Goal: Information Seeking & Learning: Find specific fact

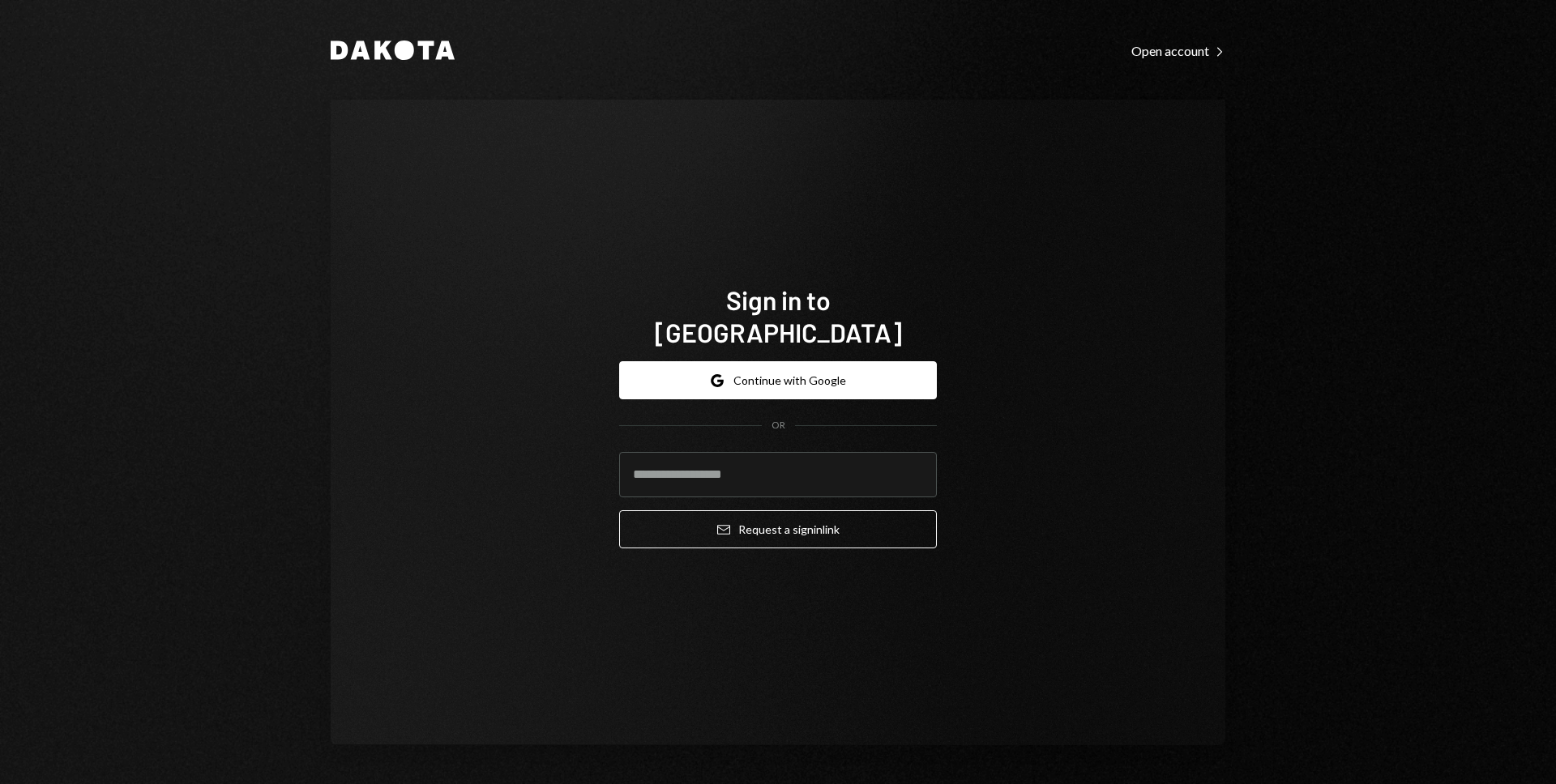
click at [0, 783] on com-1password-button at bounding box center [0, 784] width 0 height 0
type input "**********"
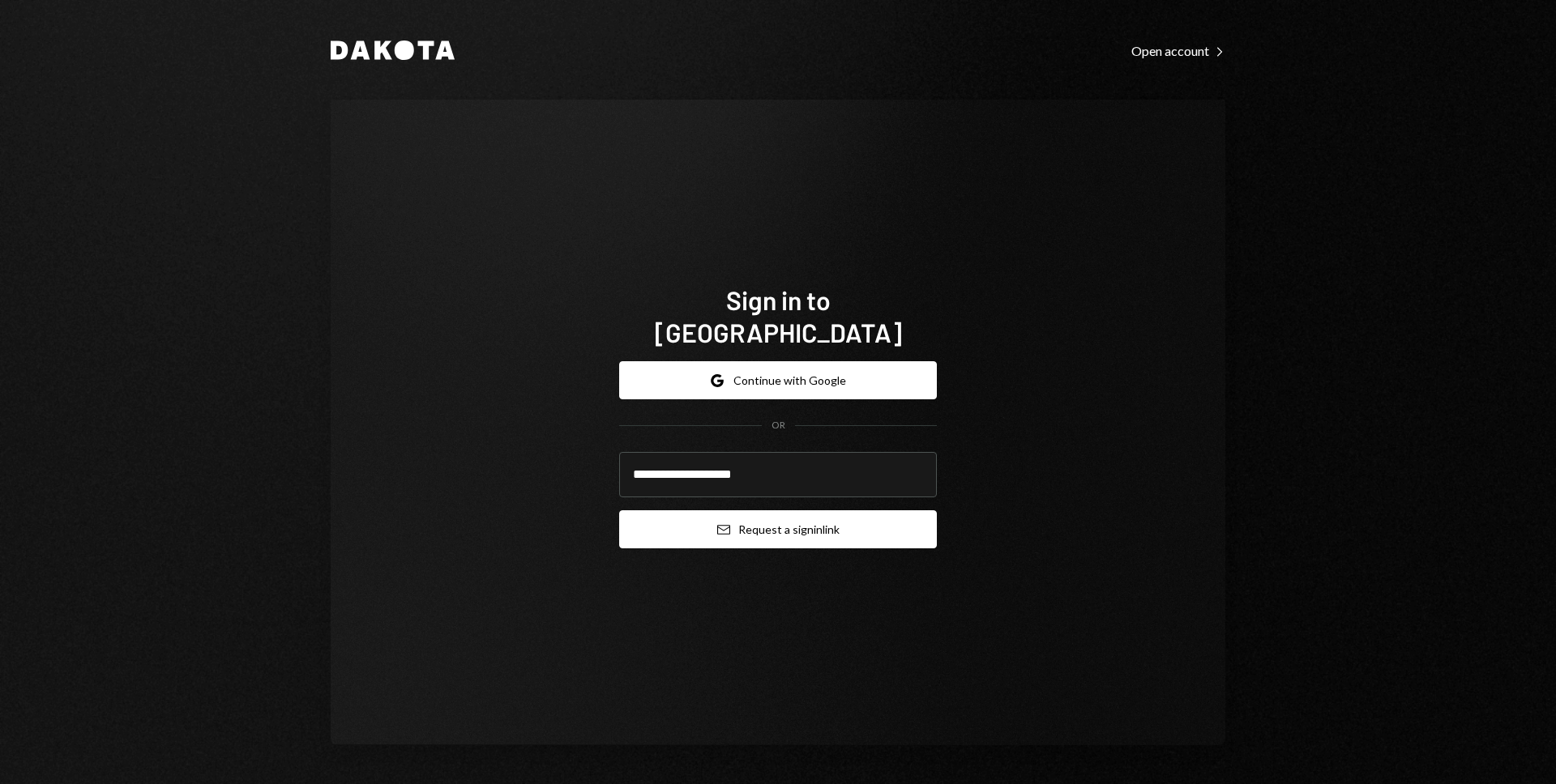
click at [759, 510] on button "Email Request a sign in link" at bounding box center [778, 529] width 317 height 38
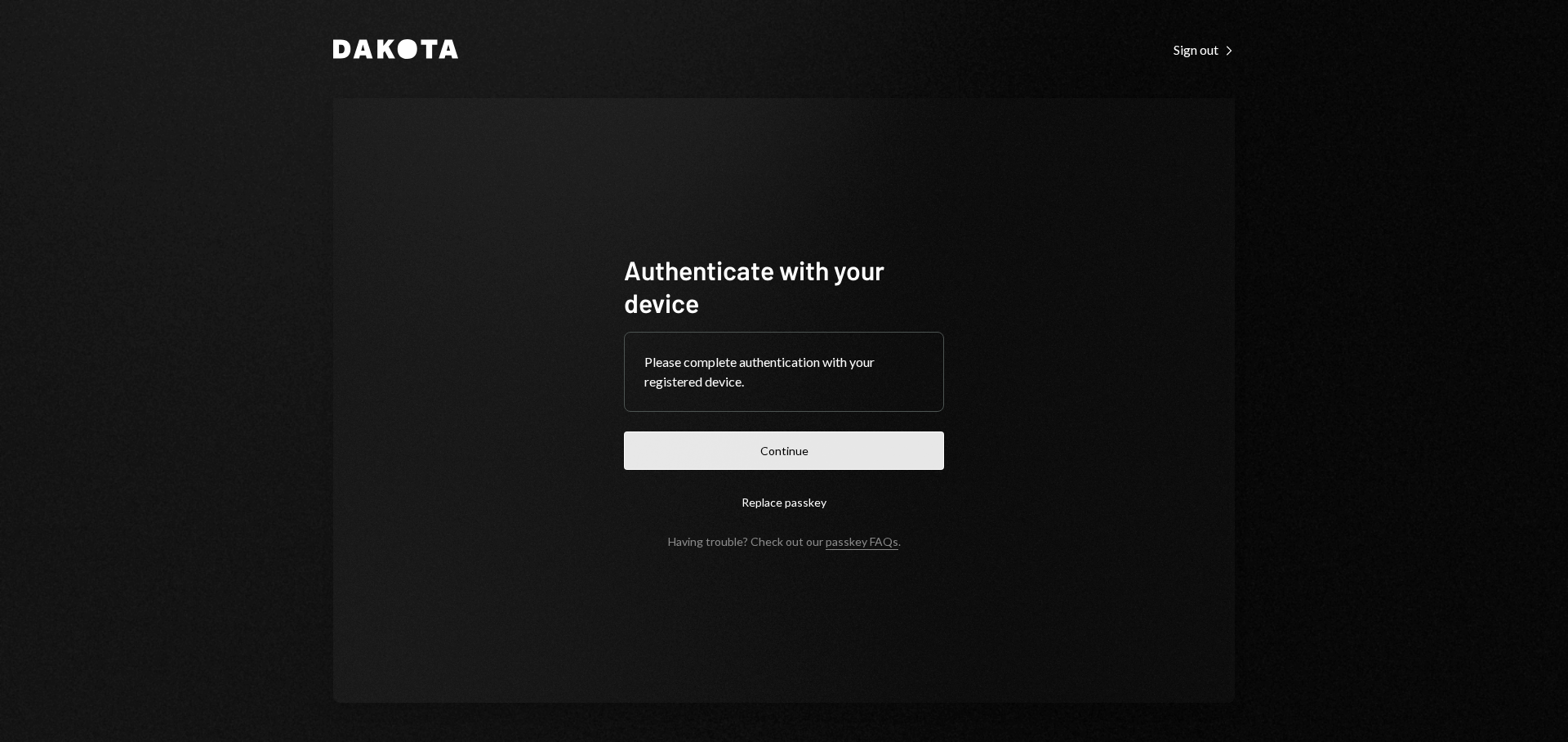
click at [821, 447] on button "Continue" at bounding box center [784, 449] width 320 height 38
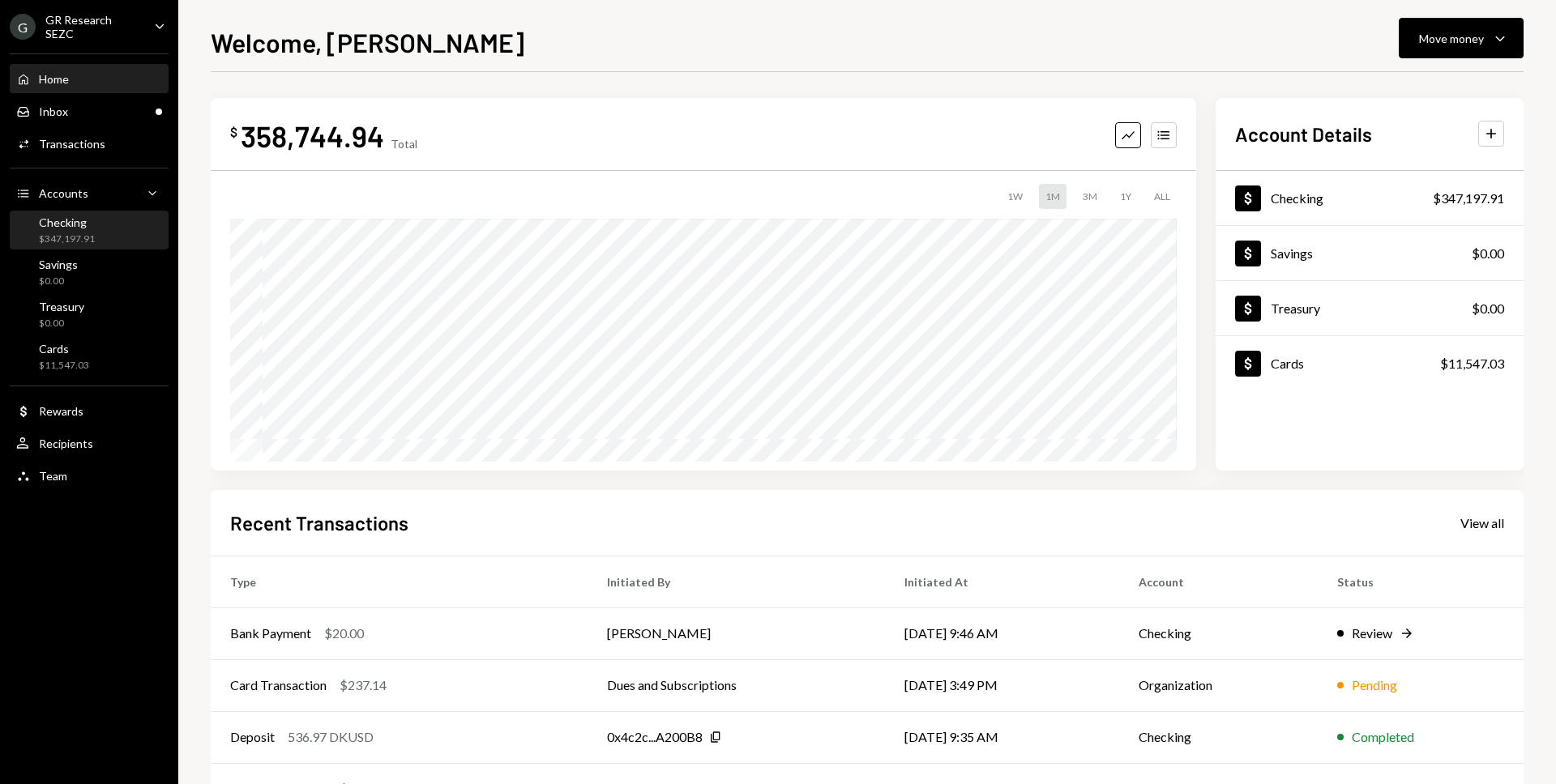
click at [88, 228] on div "Checking $347,197.91" at bounding box center [67, 231] width 56 height 31
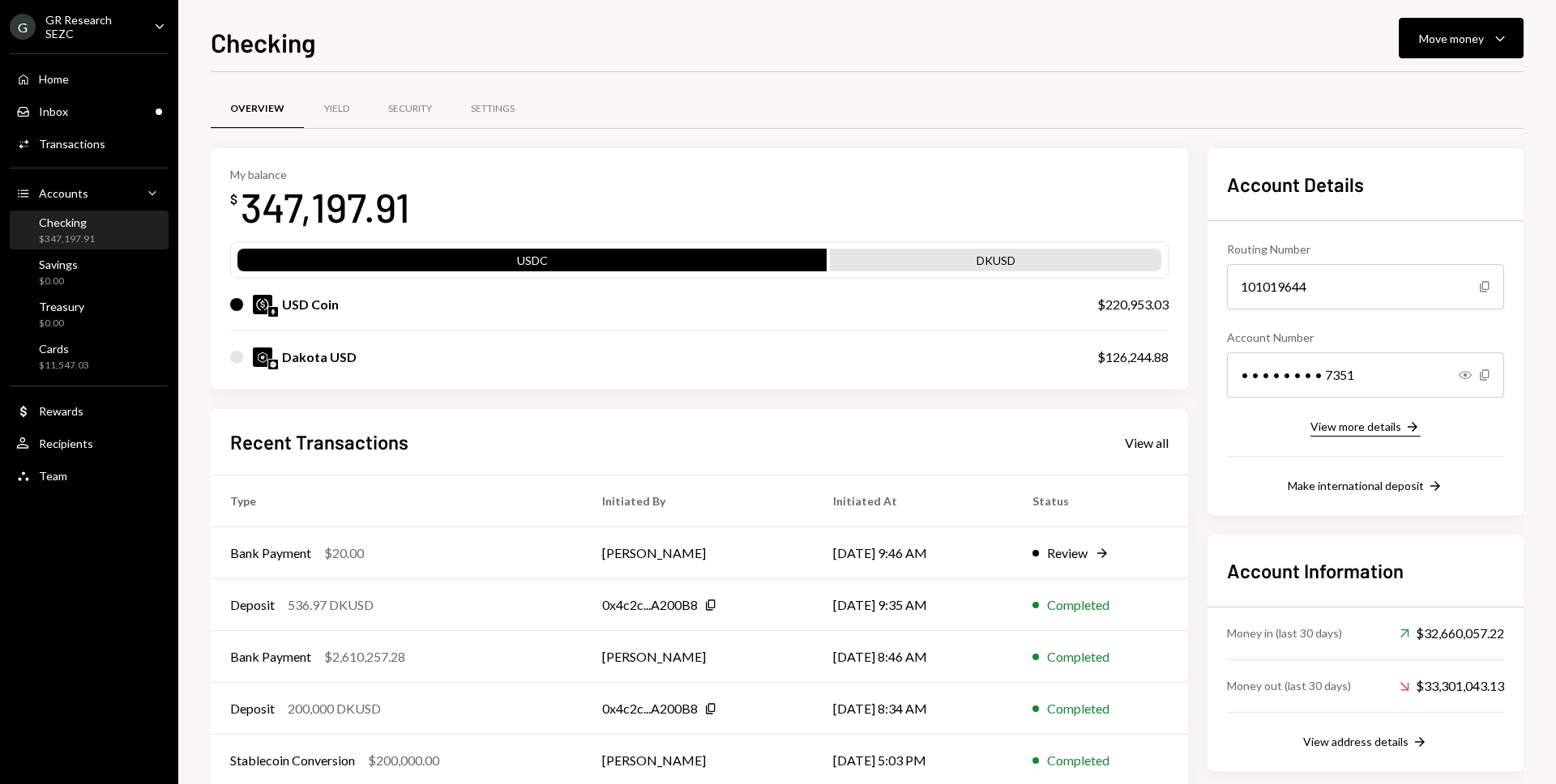
click at [1345, 426] on div "View more details" at bounding box center [1356, 426] width 91 height 14
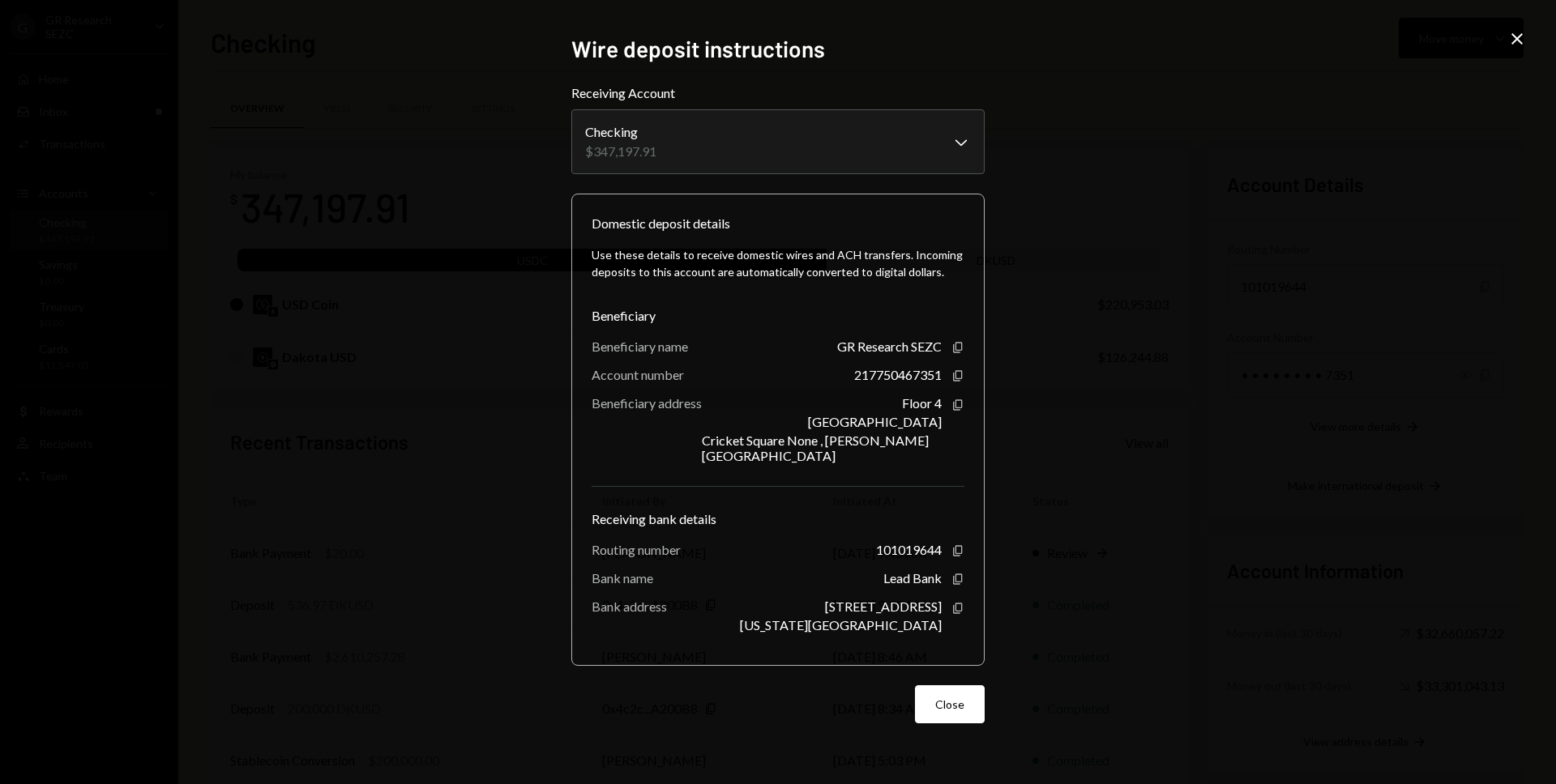
click at [888, 354] on div "GR Research SEZC" at bounding box center [890, 346] width 104 height 15
click at [872, 354] on div "GR Research SEZC" at bounding box center [890, 346] width 104 height 15
drag, startPoint x: 837, startPoint y: 354, endPoint x: 925, endPoint y: 363, distance: 88.5
click at [925, 363] on div "Use these details to receive domestic wires and ACH transfers. Incoming deposit…" at bounding box center [778, 439] width 372 height 413
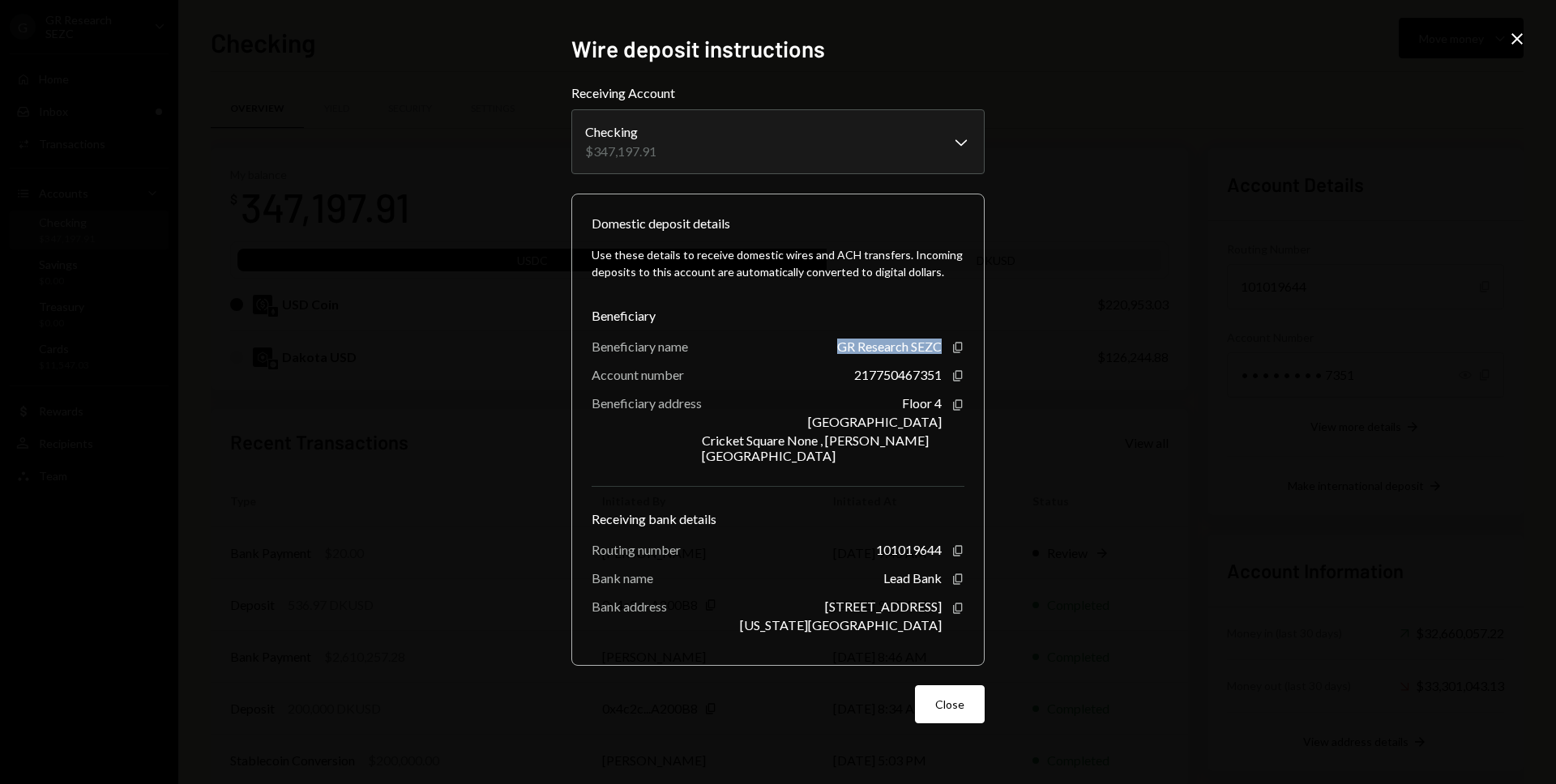
copy div "GR Research SEZC"
click at [952, 544] on icon "Copy" at bounding box center [957, 550] width 13 height 13
click at [955, 381] on icon "button" at bounding box center [956, 375] width 9 height 11
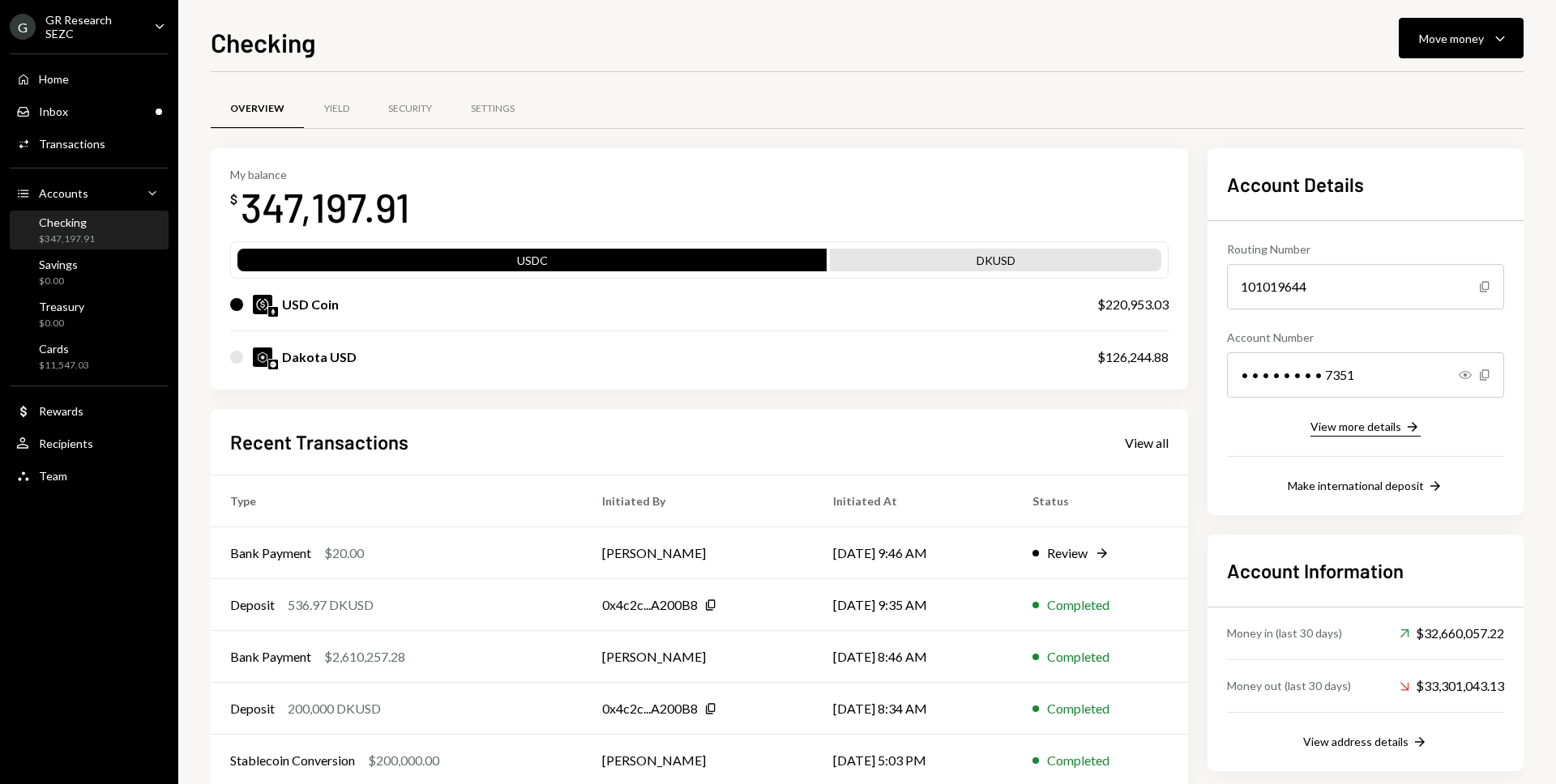
click at [1382, 433] on button "View more details Right Arrow" at bounding box center [1365, 427] width 110 height 17
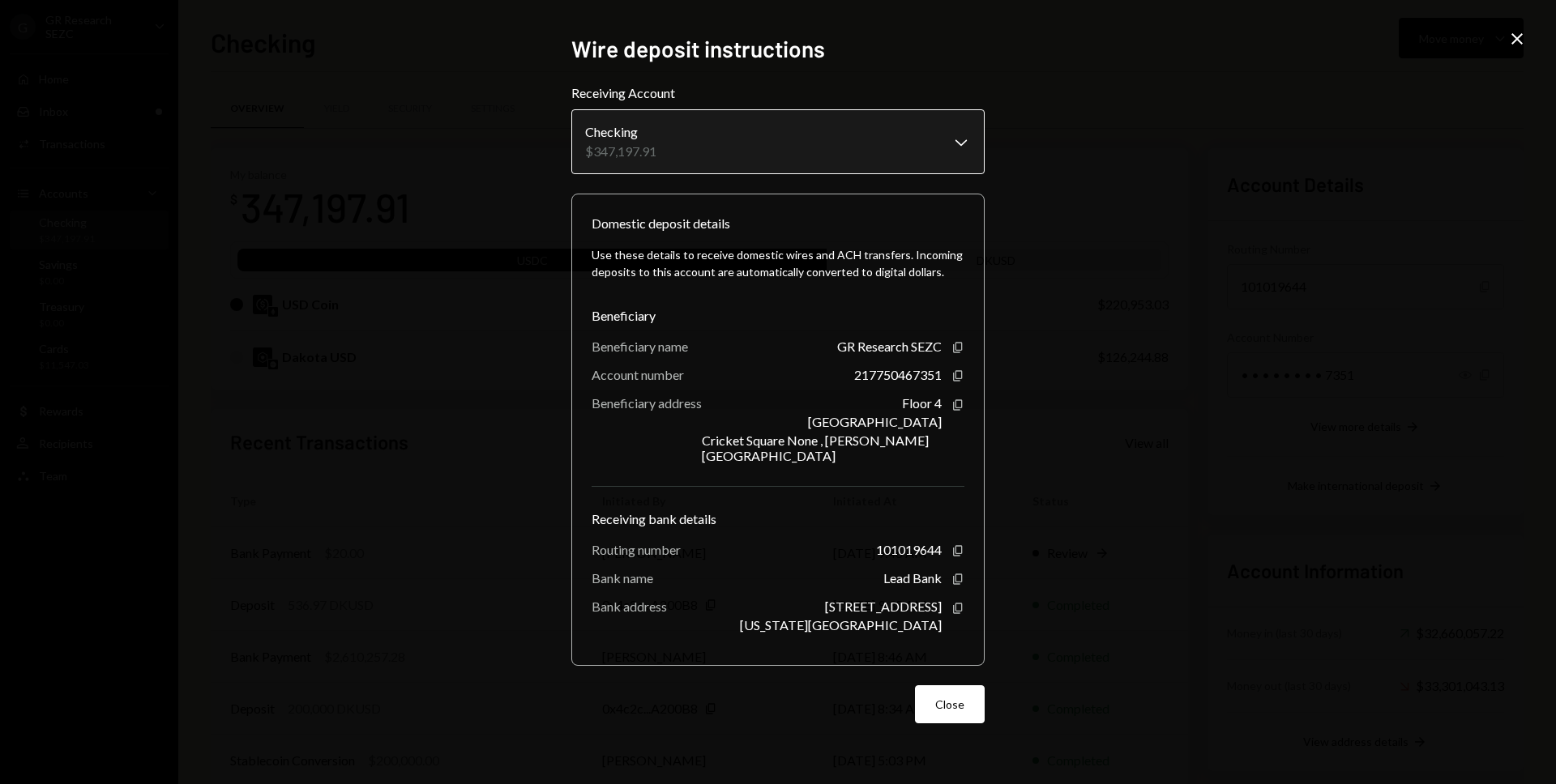
click at [688, 142] on body "G GR Research SEZC Caret Down Home Home Inbox Inbox Activities Transactions Acc…" at bounding box center [778, 392] width 1556 height 784
click at [958, 381] on icon "button" at bounding box center [956, 375] width 9 height 11
click at [941, 163] on body "G GR Research SEZC Caret Down Home Home Inbox Inbox Activities Transactions Acc…" at bounding box center [778, 392] width 1556 height 784
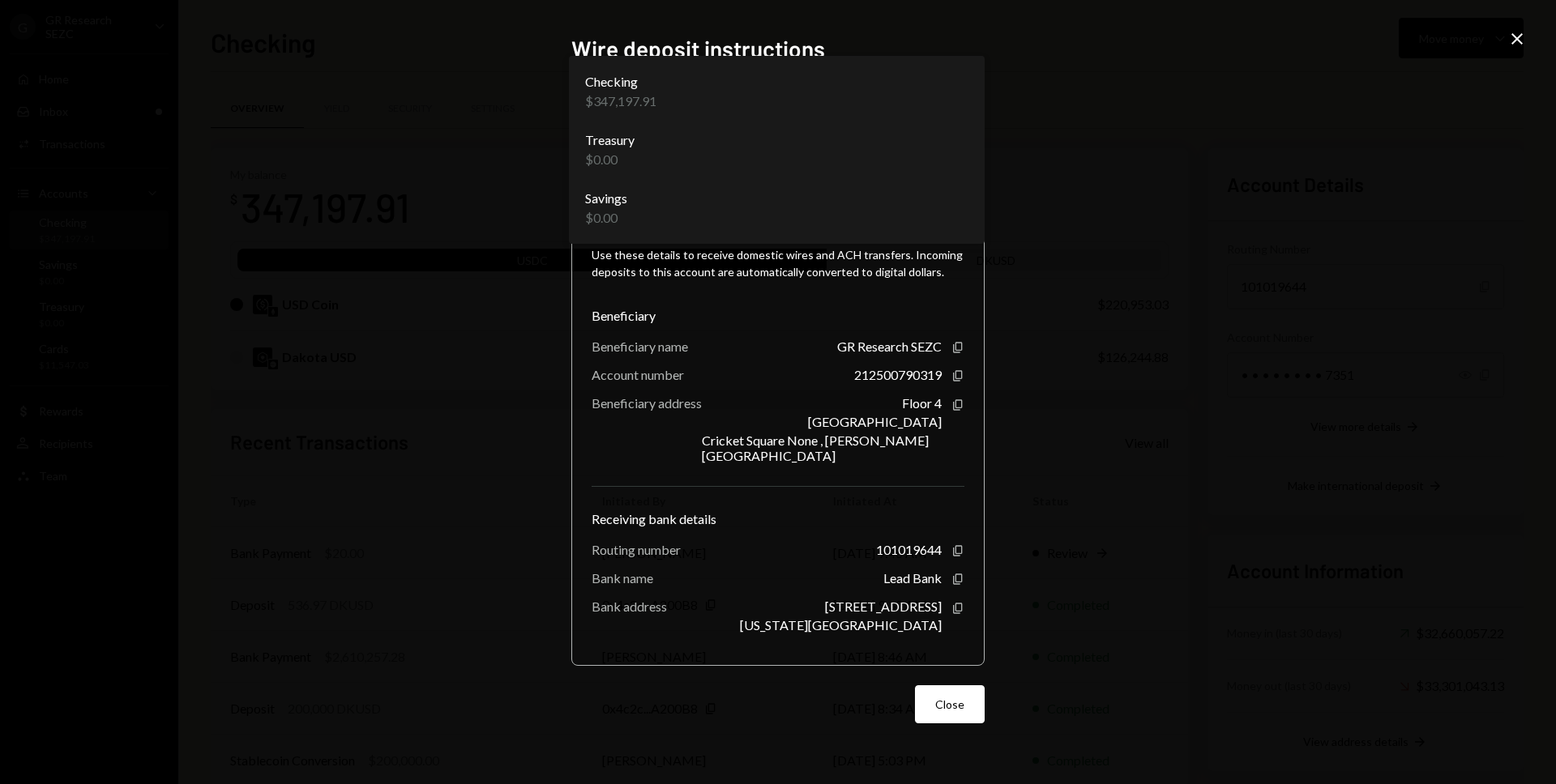
click at [816, 243] on div "Use these details to receive domestic wires and ACH transfers. Incoming deposit…" at bounding box center [778, 439] width 372 height 413
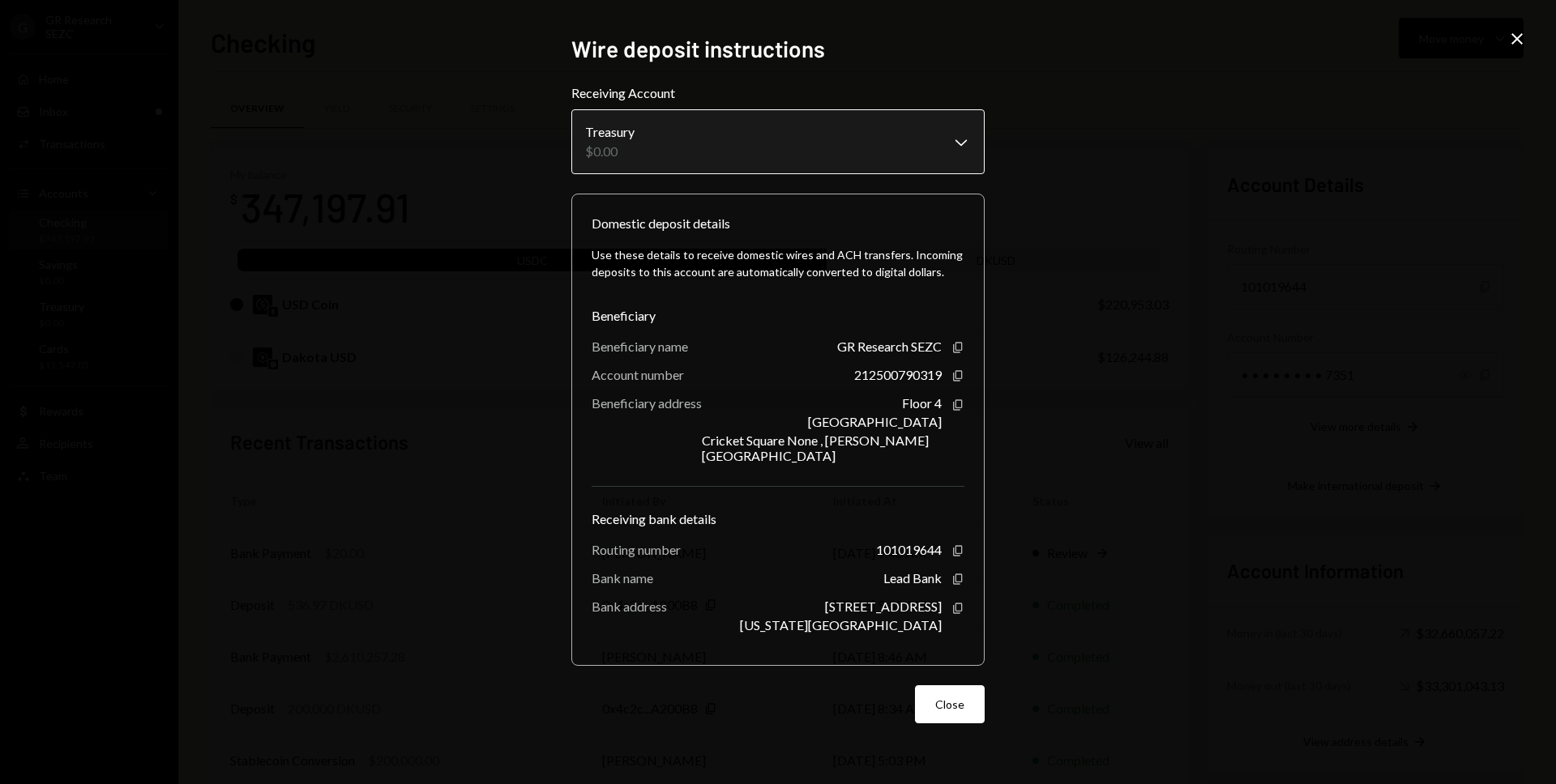
click at [807, 166] on body "G GR Research SEZC Caret Down Home Home Inbox Inbox Activities Transactions Acc…" at bounding box center [778, 392] width 1556 height 784
click at [954, 383] on icon "Copy" at bounding box center [957, 375] width 13 height 13
click at [758, 155] on body "G GR Research SEZC Caret Down Home Home Inbox Inbox Activities Transactions Acc…" at bounding box center [778, 392] width 1556 height 784
click at [789, 165] on body "G GR Research SEZC Caret Down Home Home Inbox Inbox Activities Transactions Acc…" at bounding box center [778, 392] width 1556 height 784
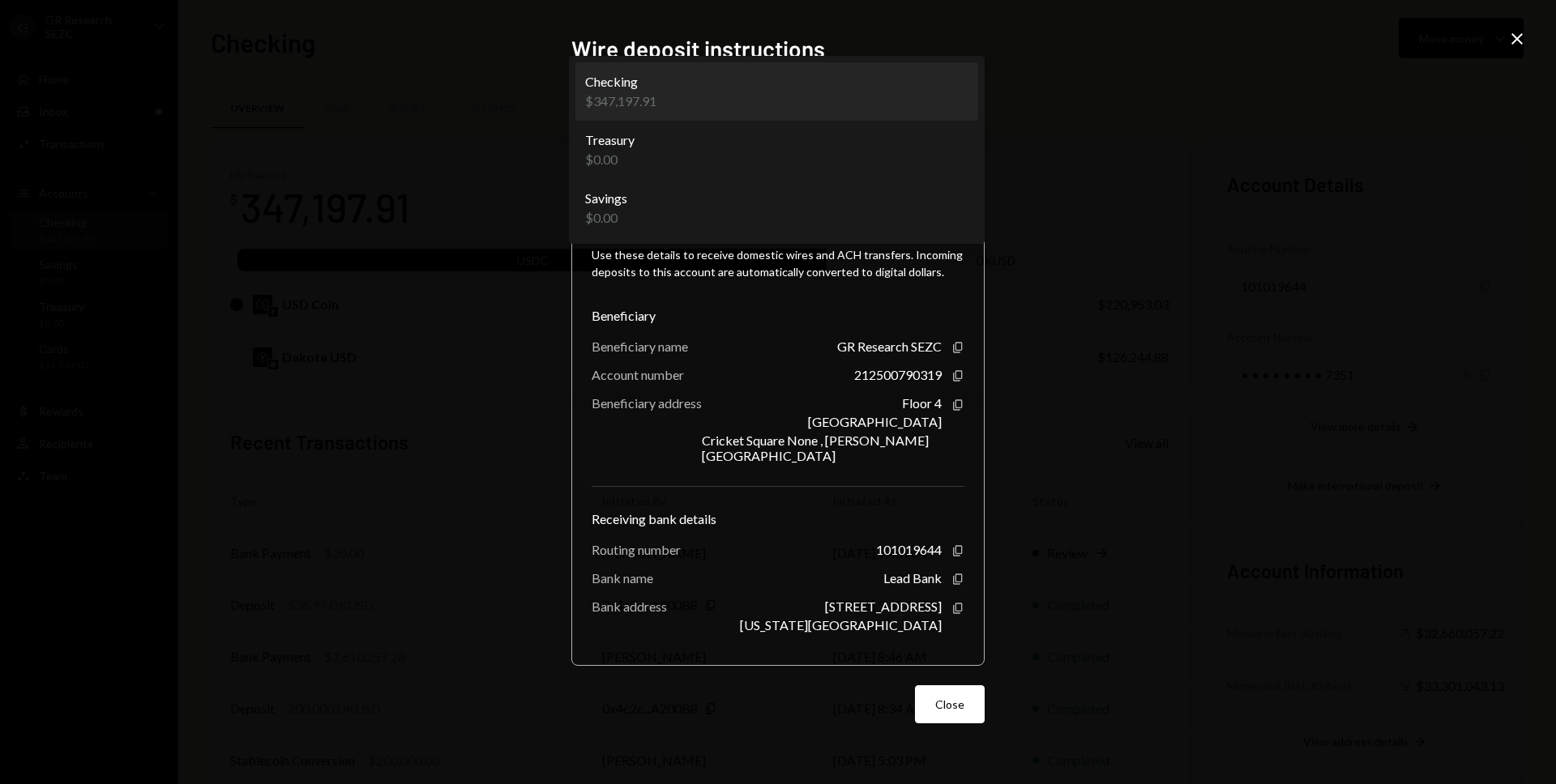
select select "**********"
